Goal: Transaction & Acquisition: Purchase product/service

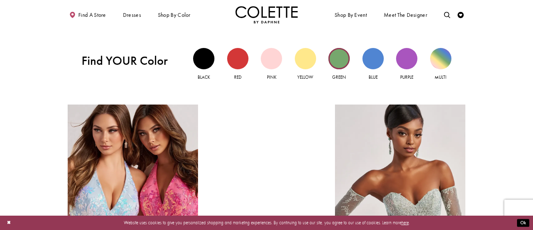
click at [339, 67] on div "Green view" at bounding box center [339, 58] width 21 height 21
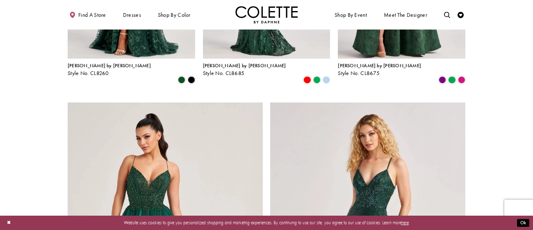
scroll to position [868, 0]
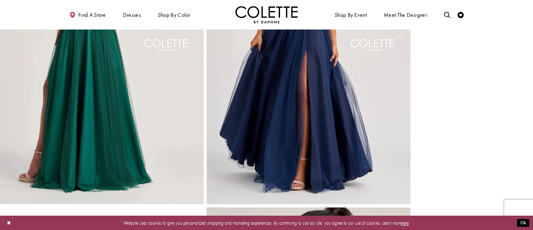
scroll to position [446, 0]
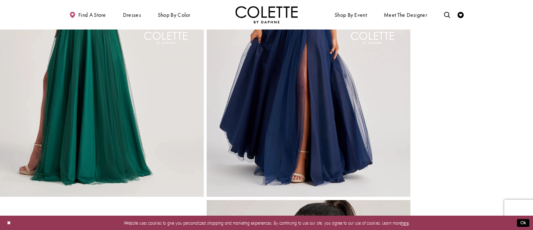
click at [348, 113] on img "Full size Style CL8250 Colette by Daphne #3 Navy Blue frontface vertical picture" at bounding box center [309, 44] width 204 height 306
